Goal: Task Accomplishment & Management: Use online tool/utility

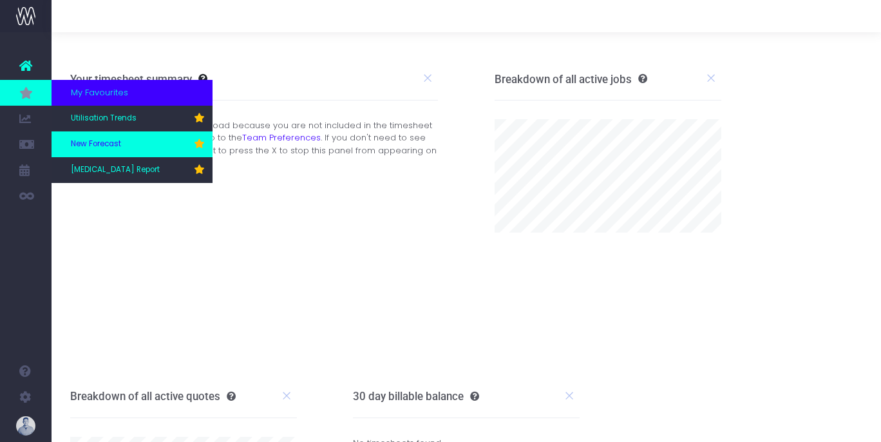
click at [106, 147] on span "New Forecast" at bounding box center [96, 144] width 50 height 12
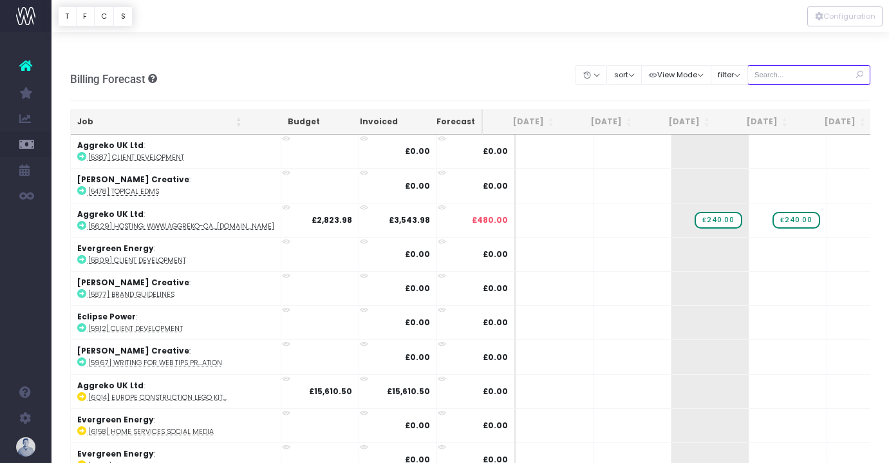
click at [817, 65] on input "text" at bounding box center [809, 75] width 124 height 20
type input "confirmed"
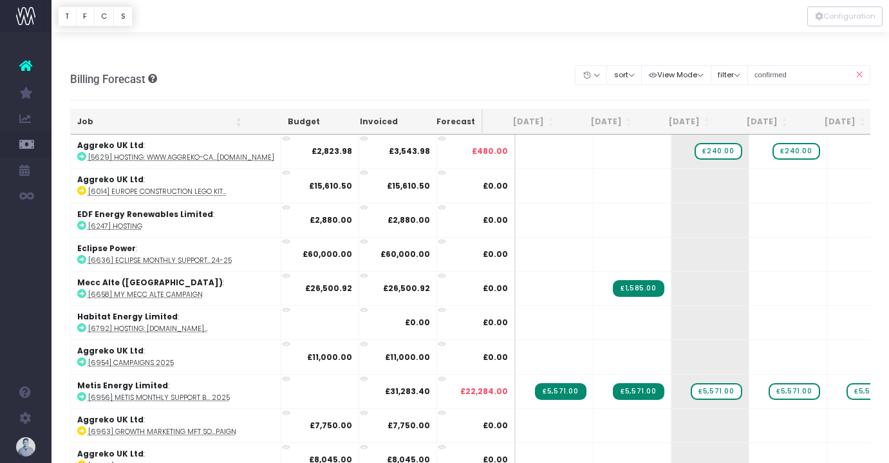
click at [91, 109] on th "Job" at bounding box center [160, 121] width 178 height 25
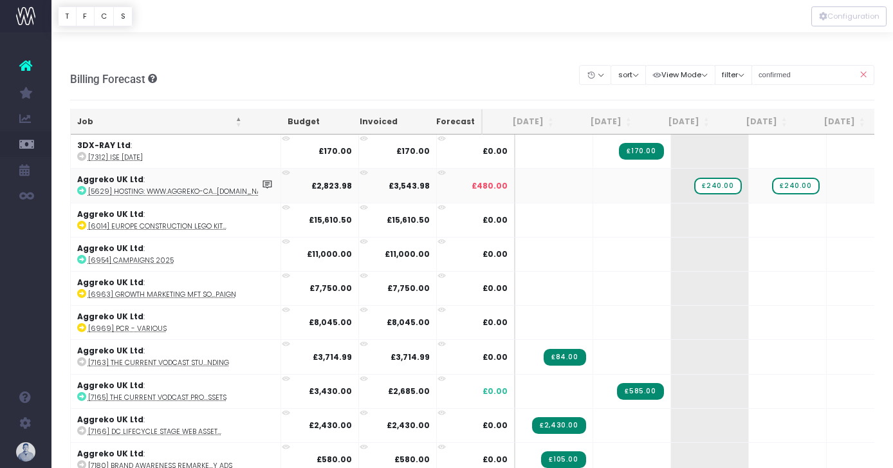
click at [179, 187] on abbr "[5629] Hosting: www.aggreko-ca...[DOMAIN_NAME]" at bounding box center [181, 192] width 186 height 10
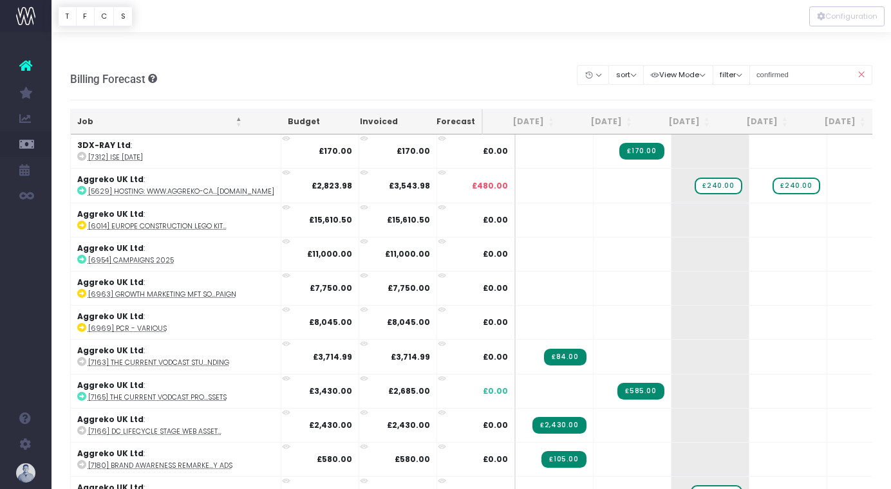
click at [504, 58] on div "Billing Forecast Overview of forecasted sales, cost and gross profit Clear Filt…" at bounding box center [471, 79] width 803 height 42
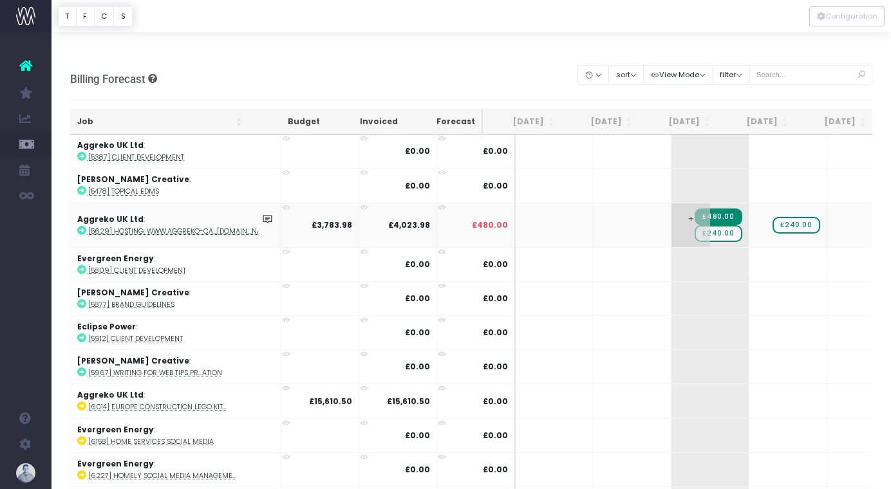
click at [695, 225] on span "£240.00" at bounding box center [718, 233] width 47 height 17
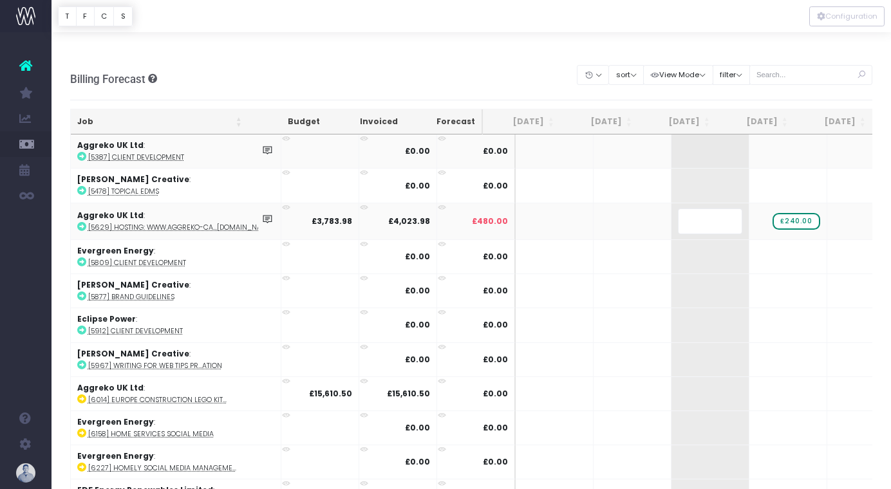
scroll to position [0, 5]
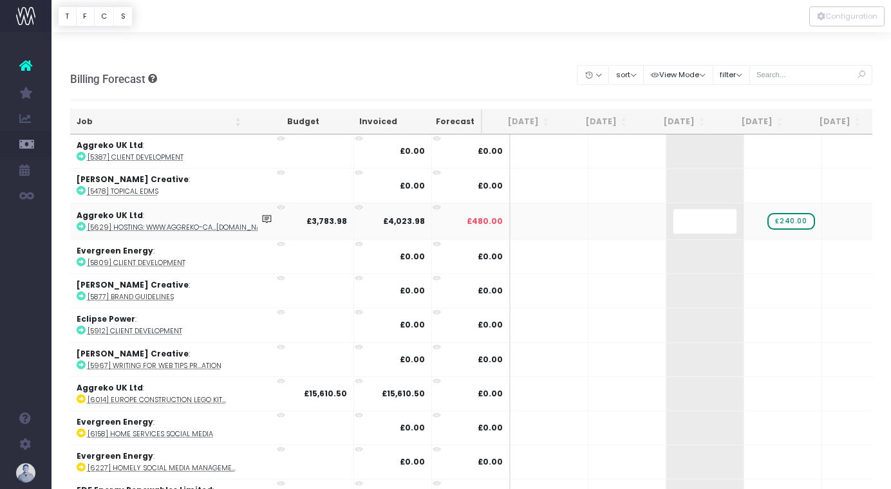
click at [441, 48] on body "Oh my... this is bad. [PERSON_NAME] wasn't able to load this page. Please conta…" at bounding box center [445, 244] width 891 height 489
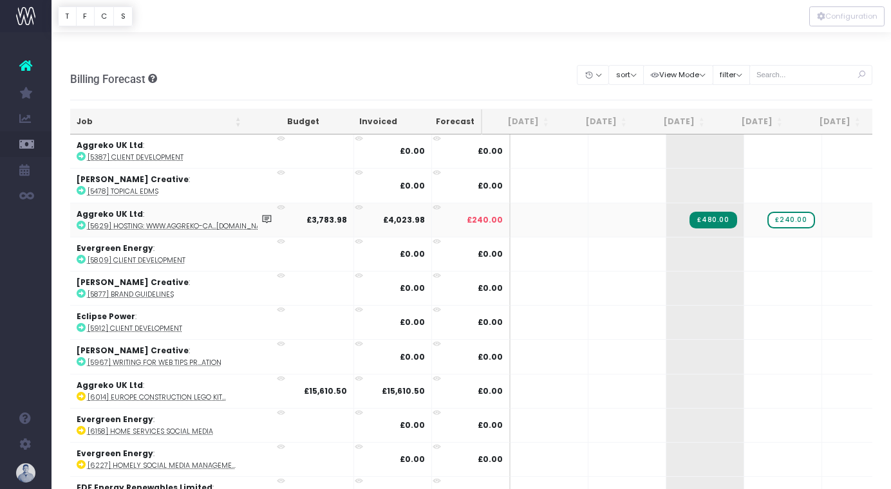
click at [212, 221] on abbr "[5629] Hosting: www.aggreko-ca...[DOMAIN_NAME]" at bounding box center [181, 226] width 186 height 10
click at [767, 212] on span "£240.00" at bounding box center [790, 220] width 47 height 17
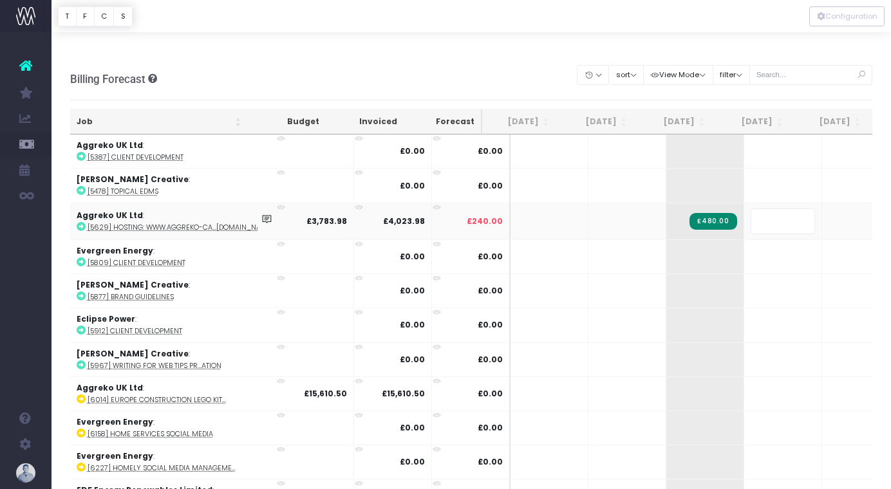
click at [481, 46] on body "Oh my... this is bad. [PERSON_NAME] wasn't able to load this page. Please conta…" at bounding box center [445, 244] width 891 height 489
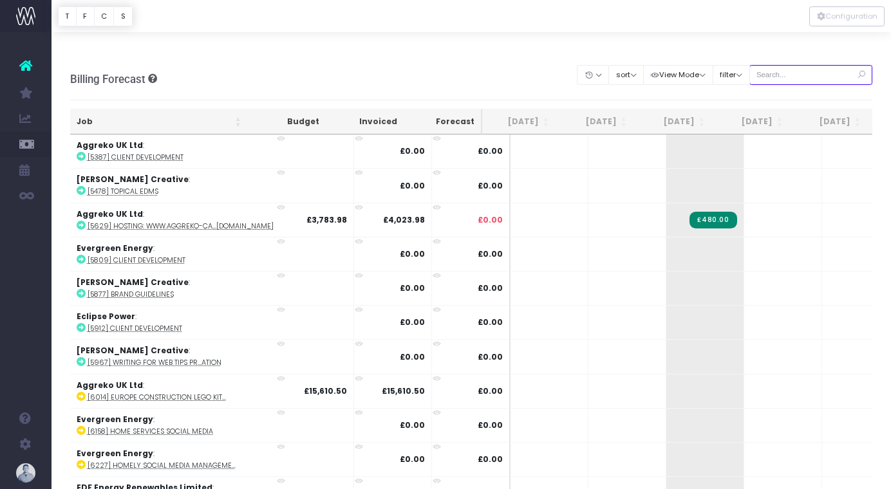
click at [795, 65] on input "text" at bounding box center [811, 75] width 124 height 20
type input "confirmed"
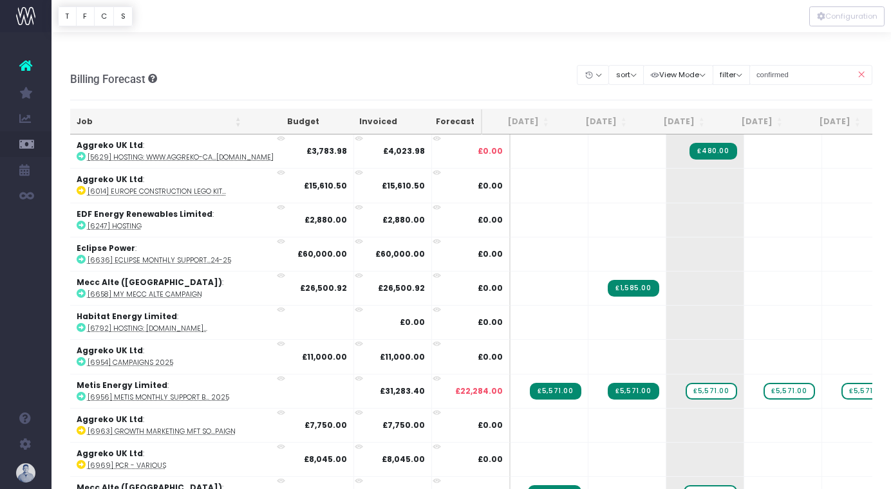
click at [86, 109] on th "Job" at bounding box center [159, 121] width 178 height 25
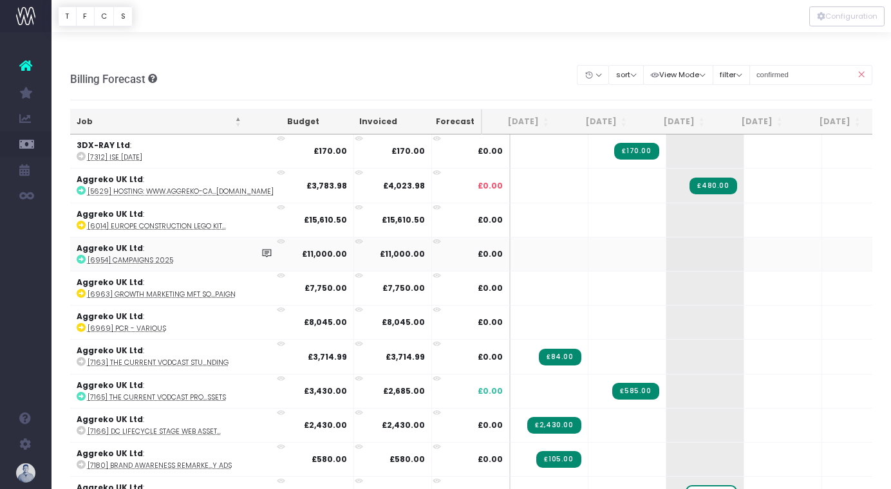
scroll to position [0, 0]
